Goal: Book appointment/travel/reservation

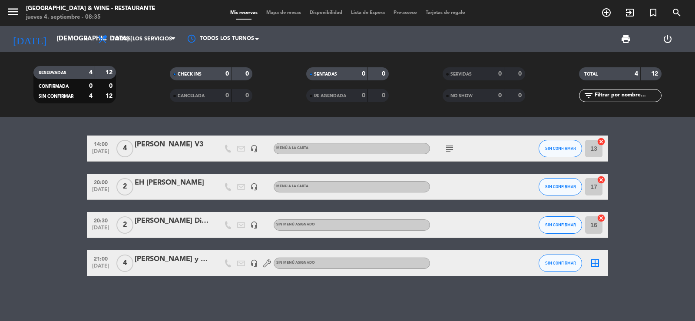
click at [605, 10] on icon "add_circle_outline" at bounding box center [606, 12] width 10 height 10
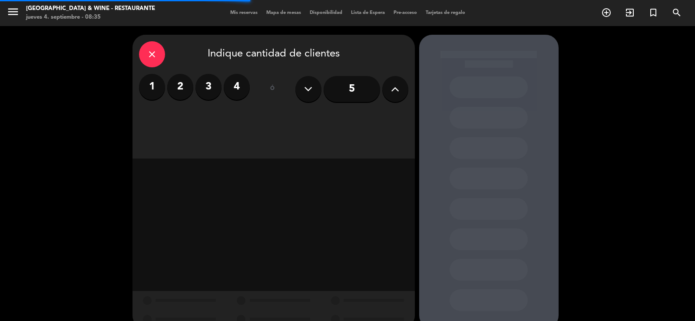
click at [186, 86] on label "2" at bounding box center [180, 87] width 26 height 26
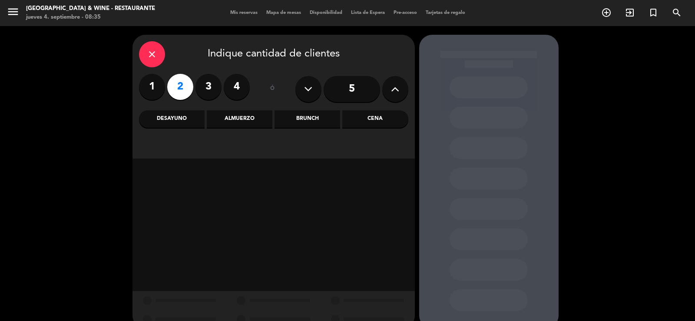
drag, startPoint x: 252, startPoint y: 126, endPoint x: 269, endPoint y: 132, distance: 18.0
click at [256, 126] on div "Almuerzo" at bounding box center [240, 118] width 66 height 17
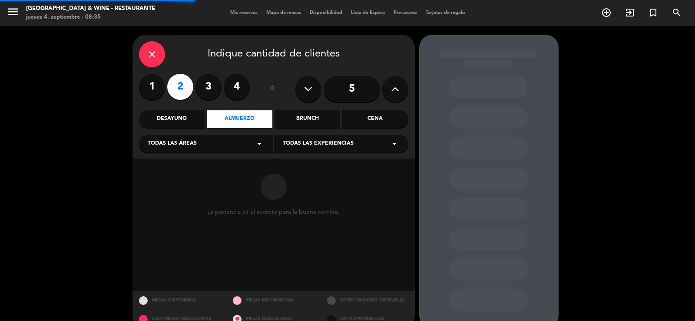
click at [318, 146] on span "Todas las experiencias" at bounding box center [318, 143] width 71 height 9
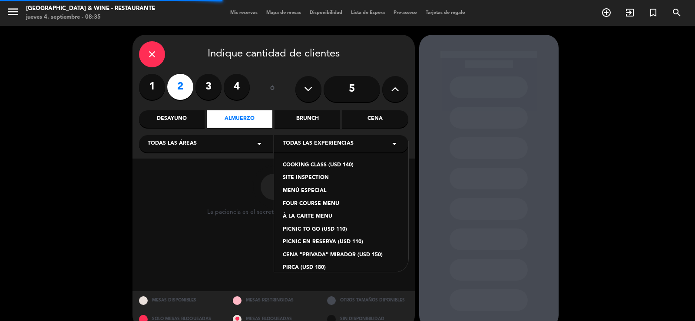
scroll to position [73, 0]
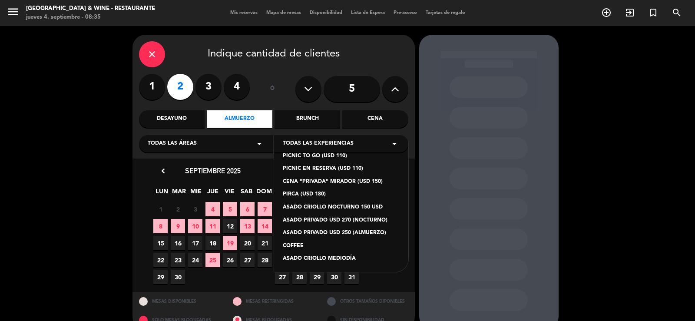
click at [323, 259] on div "ASADO CRIOLLO MEDIODÍA" at bounding box center [341, 259] width 117 height 9
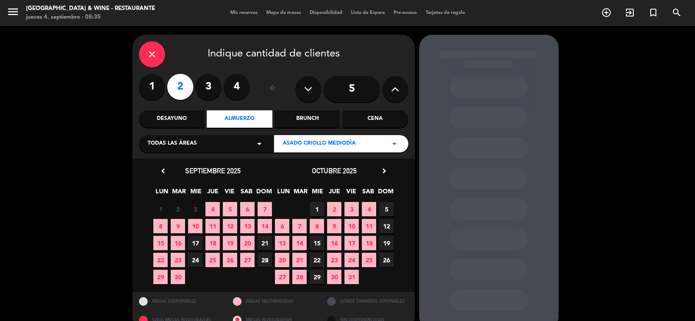
click at [390, 259] on span "26" at bounding box center [386, 260] width 14 height 14
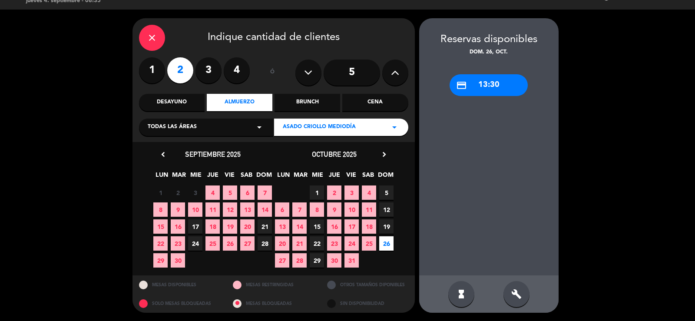
click at [476, 84] on div "credit_card 13:30" at bounding box center [489, 85] width 78 height 22
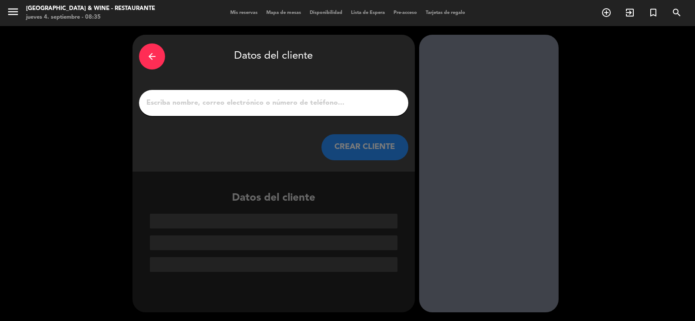
click at [302, 97] on input "1" at bounding box center [274, 103] width 256 height 12
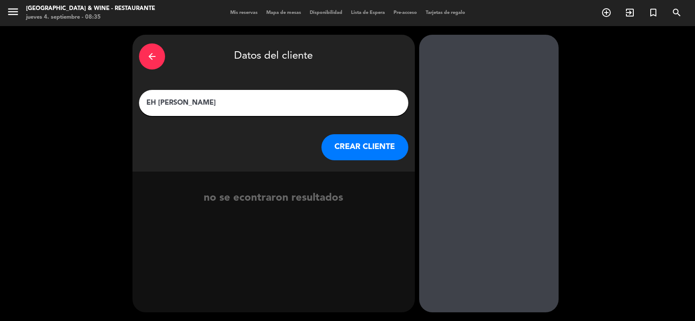
type input "EH [PERSON_NAME]"
click at [356, 155] on button "CREAR CLIENTE" at bounding box center [364, 147] width 87 height 26
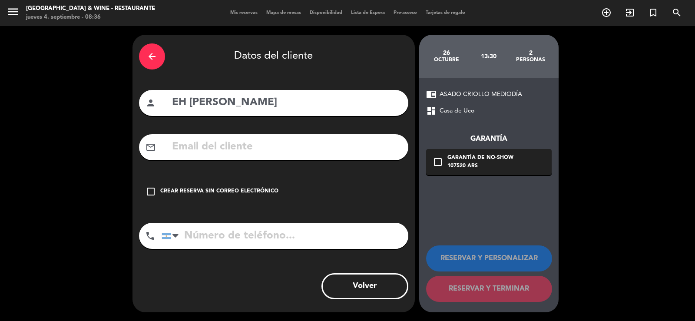
drag, startPoint x: 249, startPoint y: 189, endPoint x: 270, endPoint y: 182, distance: 22.4
click at [257, 185] on div "check_box_outline_blank Crear reserva sin correo electrónico" at bounding box center [273, 192] width 269 height 26
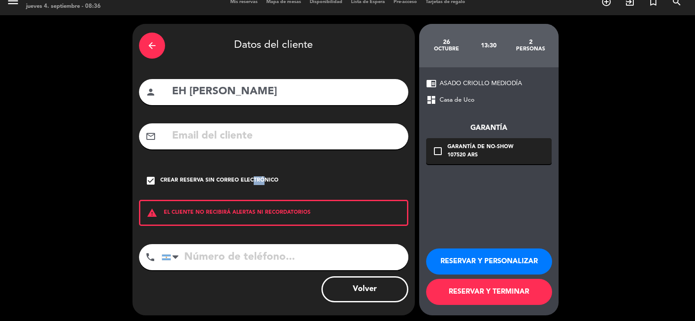
scroll to position [14, 0]
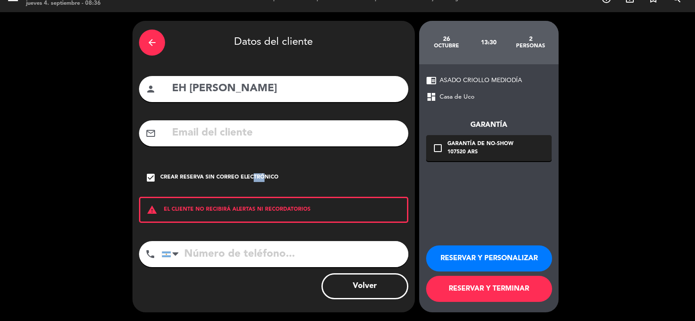
click at [478, 282] on button "RESERVAR Y TERMINAR" at bounding box center [489, 289] width 126 height 26
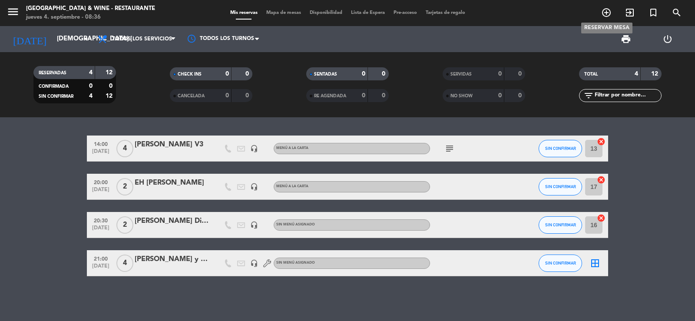
click at [607, 13] on icon "add_circle_outline" at bounding box center [606, 12] width 10 height 10
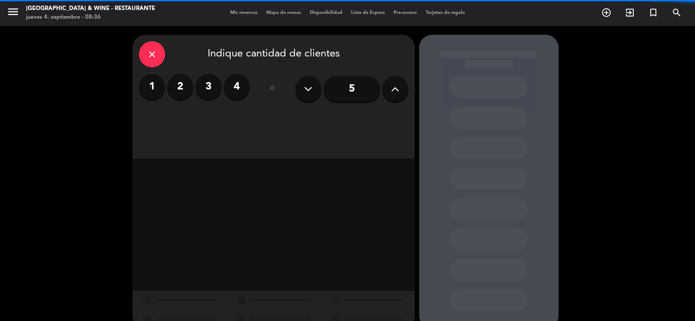
drag, startPoint x: 181, startPoint y: 86, endPoint x: 256, endPoint y: 105, distance: 77.0
click at [182, 86] on label "2" at bounding box center [180, 87] width 26 height 26
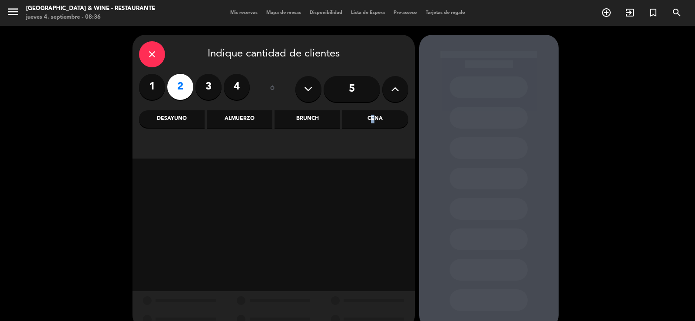
click at [370, 114] on div "Cena" at bounding box center [375, 118] width 66 height 17
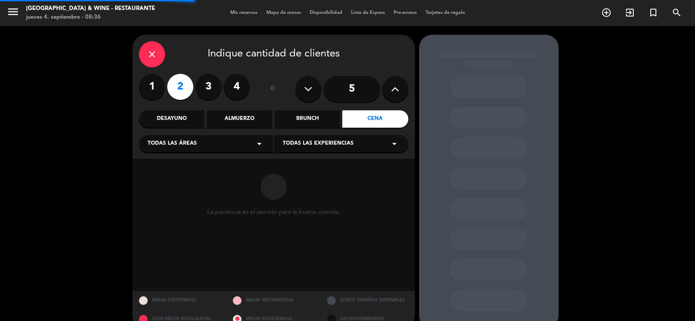
click at [348, 146] on span "Todas las experiencias" at bounding box center [318, 143] width 71 height 9
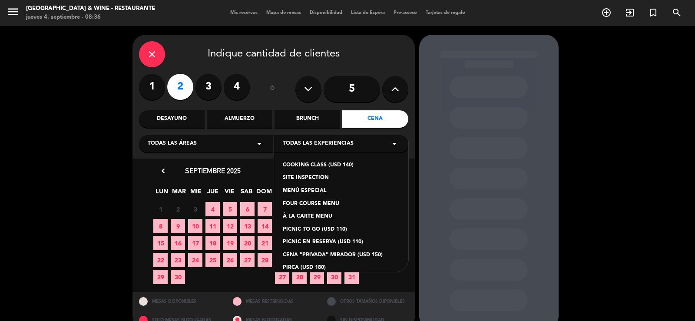
click at [316, 217] on div "À LA CARTE MENU" at bounding box center [341, 216] width 117 height 9
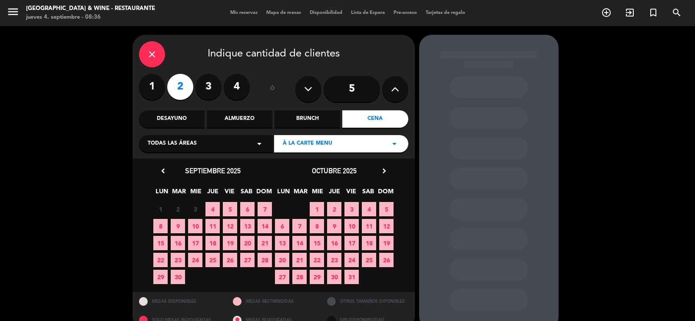
click at [387, 262] on span "26" at bounding box center [386, 260] width 14 height 14
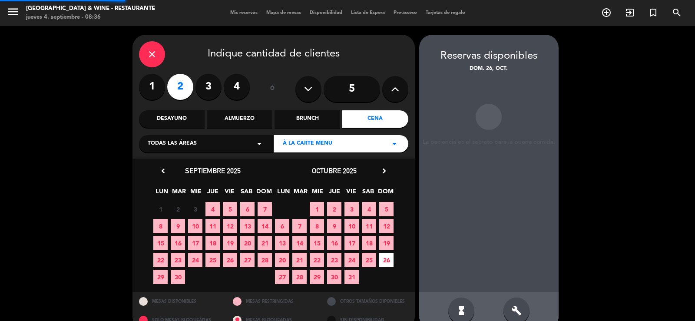
scroll to position [17, 0]
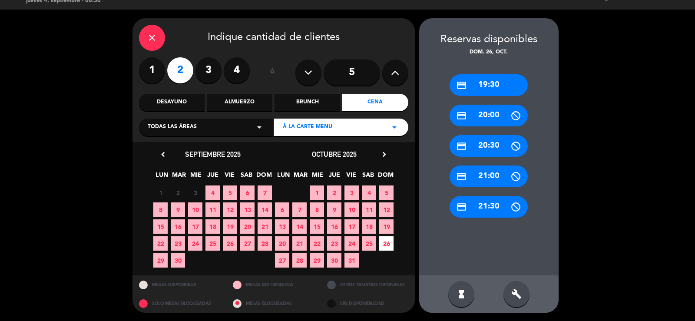
click at [484, 84] on div "credit_card 19:30" at bounding box center [489, 85] width 78 height 22
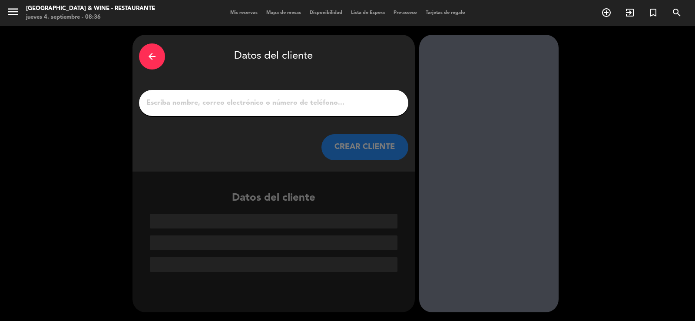
click at [306, 108] on input "1" at bounding box center [274, 103] width 256 height 12
click at [305, 107] on input "1" at bounding box center [274, 103] width 256 height 12
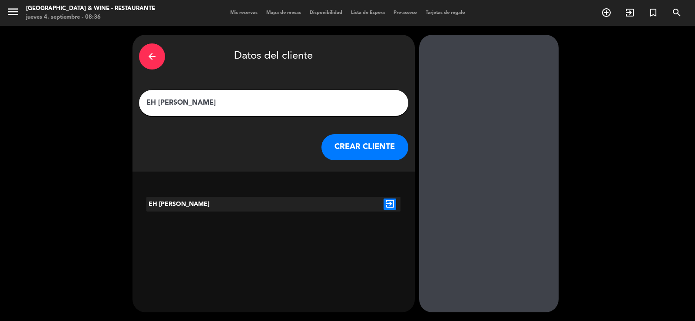
type input "EH [PERSON_NAME]"
drag, startPoint x: 382, startPoint y: 158, endPoint x: 374, endPoint y: 158, distance: 7.8
click at [374, 158] on button "CREAR CLIENTE" at bounding box center [364, 147] width 87 height 26
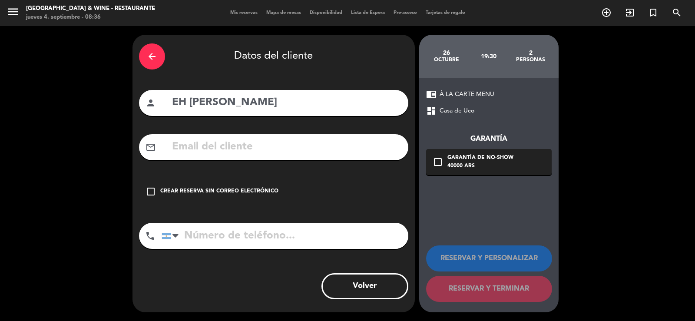
drag, startPoint x: 247, startPoint y: 198, endPoint x: 311, endPoint y: 202, distance: 64.4
click at [247, 198] on div "check_box_outline_blank Crear reserva sin correo electrónico" at bounding box center [273, 192] width 269 height 26
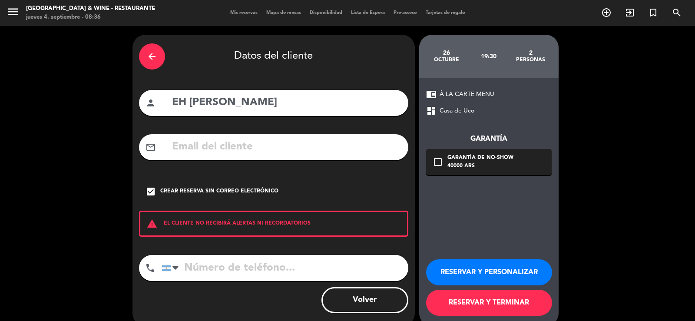
drag, startPoint x: 483, startPoint y: 302, endPoint x: 454, endPoint y: 266, distance: 45.4
click at [482, 299] on button "RESERVAR Y TERMINAR" at bounding box center [489, 303] width 126 height 26
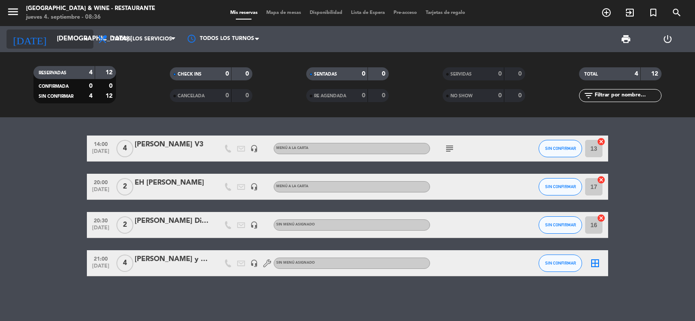
click at [76, 39] on input "[DEMOGRAPHIC_DATA] [DATE]" at bounding box center [95, 39] width 84 height 17
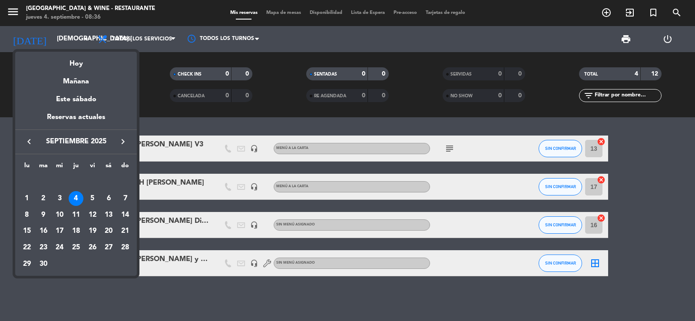
click at [120, 139] on icon "keyboard_arrow_right" at bounding box center [123, 141] width 10 height 10
drag, startPoint x: 28, startPoint y: 141, endPoint x: 80, endPoint y: 159, distance: 55.0
click at [28, 141] on icon "keyboard_arrow_left" at bounding box center [29, 141] width 10 height 10
drag, startPoint x: 26, startPoint y: 268, endPoint x: 43, endPoint y: 257, distance: 20.0
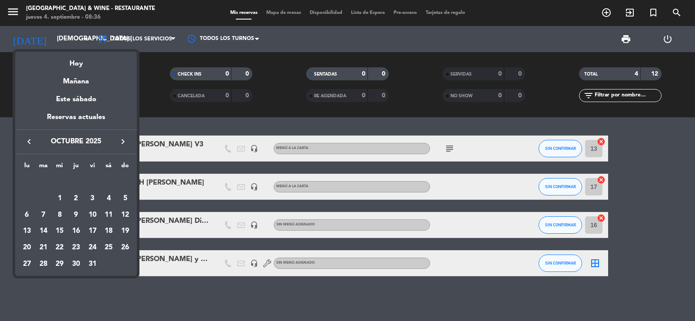
click at [27, 268] on div "27" at bounding box center [27, 264] width 15 height 15
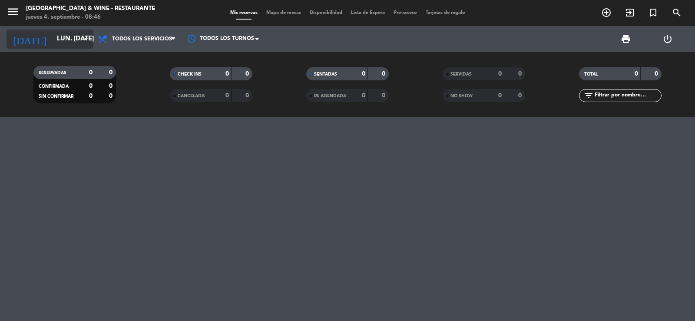
click at [63, 32] on input "lun. [DATE]" at bounding box center [95, 39] width 84 height 17
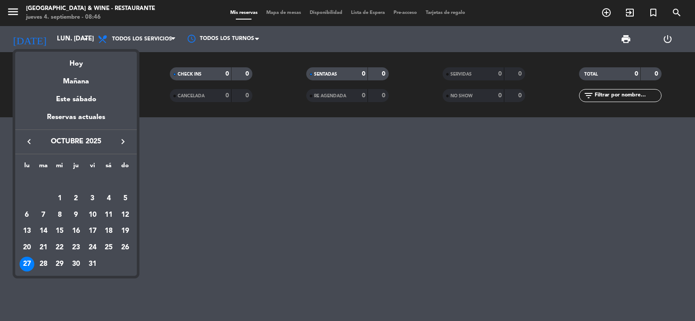
click at [123, 139] on icon "keyboard_arrow_right" at bounding box center [123, 141] width 10 height 10
click at [62, 248] on div "24" at bounding box center [59, 247] width 15 height 15
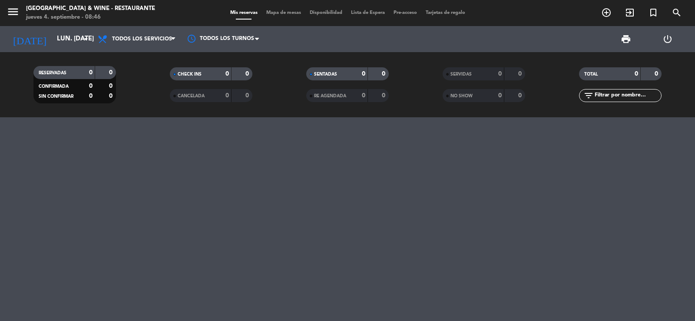
type input "mié. 24 dic."
